Goal: Task Accomplishment & Management: Manage account settings

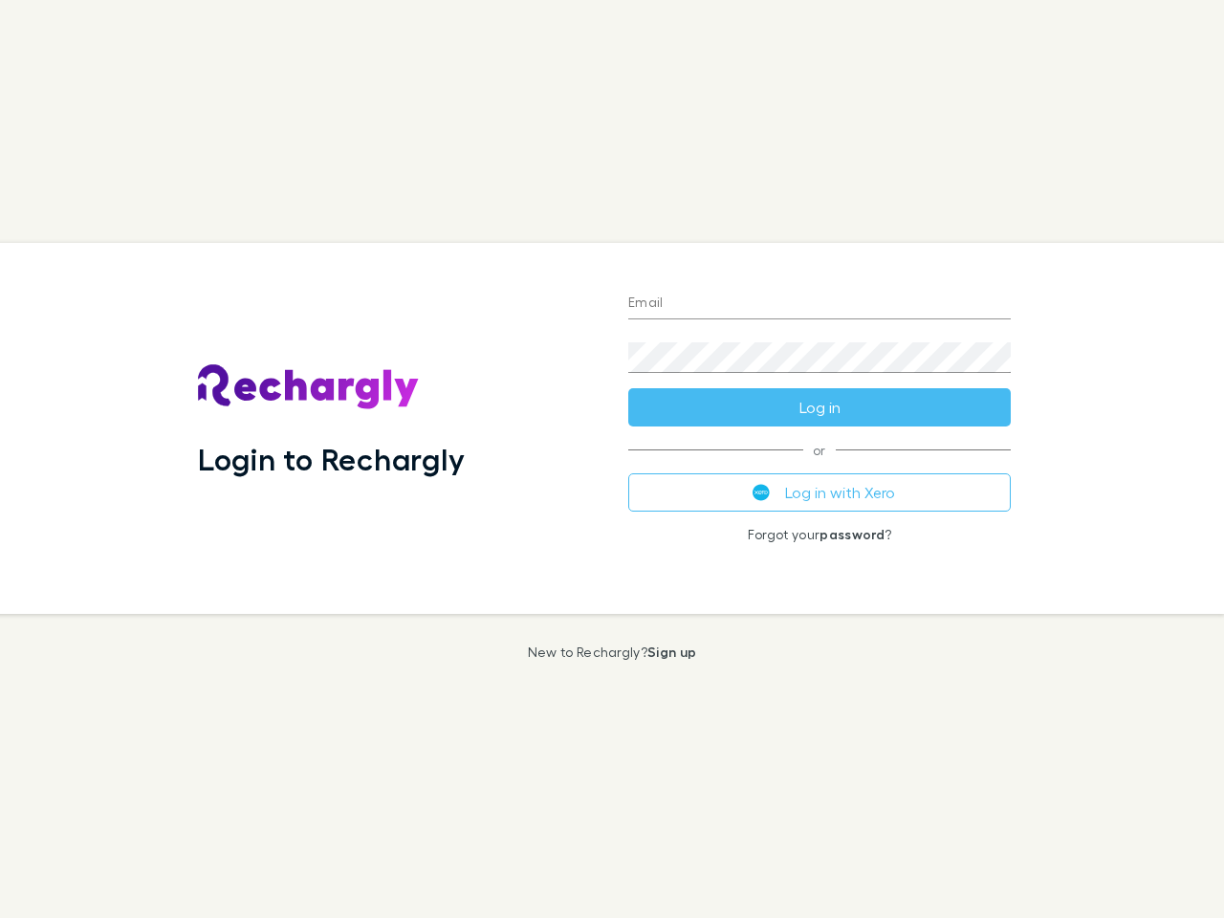
click at [612, 459] on div "Login to Rechargly" at bounding box center [398, 428] width 430 height 371
click at [819, 304] on input "Email" at bounding box center [819, 304] width 382 height 31
click at [819, 407] on button "Log in" at bounding box center [819, 407] width 382 height 38
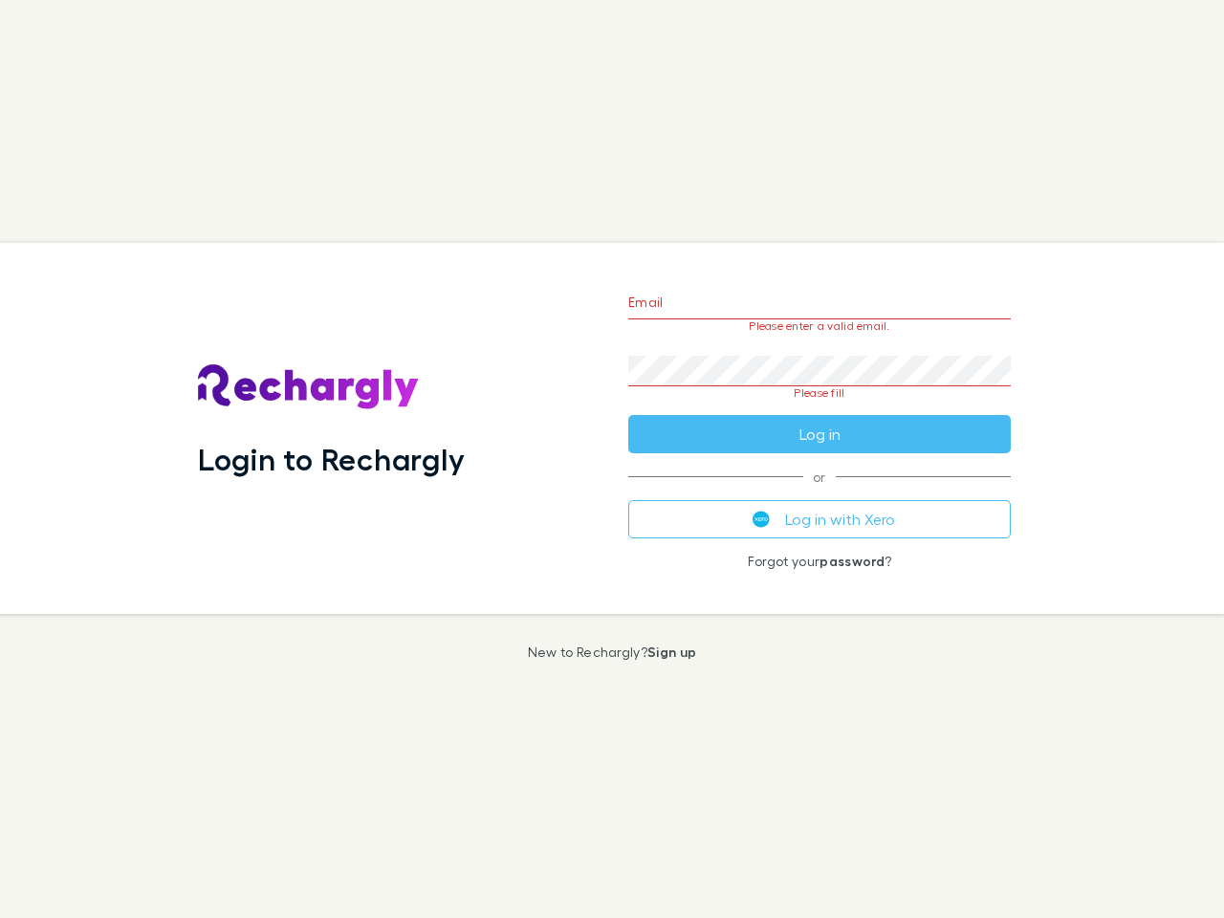
click at [819, 492] on div "Email Please enter a valid email. Password Please fill Log in or Log in with Xe…" at bounding box center [819, 428] width 413 height 371
